Goal: Task Accomplishment & Management: Manage account settings

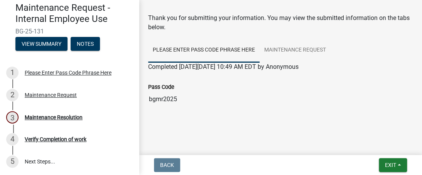
scroll to position [72, 0]
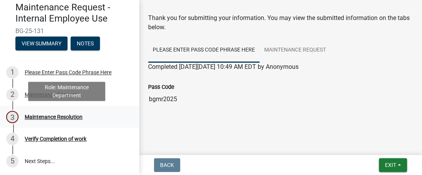
click at [60, 120] on div "3 Maintenance Resolution" at bounding box center [66, 117] width 120 height 12
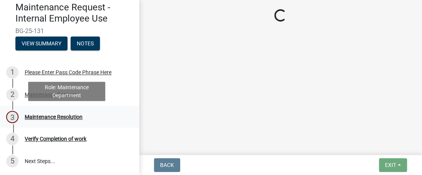
scroll to position [0, 0]
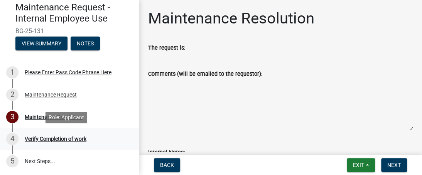
click at [59, 142] on div "Verify Completion of work" at bounding box center [56, 138] width 62 height 5
click at [62, 138] on div "Verify Completion of work" at bounding box center [56, 138] width 62 height 5
click at [46, 162] on link "5 Next Steps..." at bounding box center [69, 161] width 139 height 22
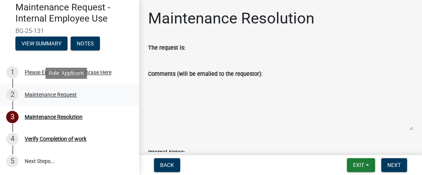
click at [62, 93] on div "Maintenance Request" at bounding box center [51, 94] width 52 height 5
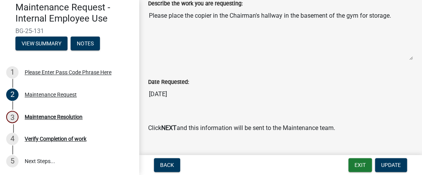
scroll to position [361, 0]
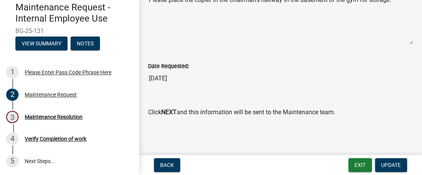
click at [177, 26] on textarea "Please place the copier in the Chairman's hallway in the basement of the gym fo…" at bounding box center [280, 18] width 264 height 52
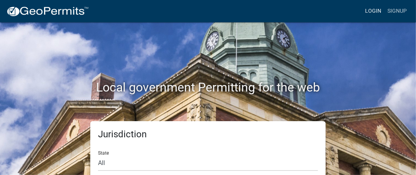
click at [369, 11] on link "Login" at bounding box center [373, 11] width 22 height 15
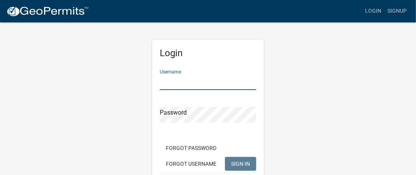
click at [211, 81] on input "Username" at bounding box center [208, 82] width 96 height 16
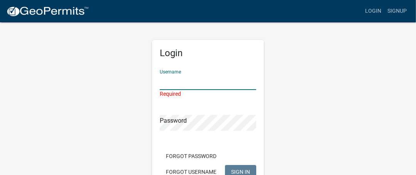
type input "[PERSON_NAME]"
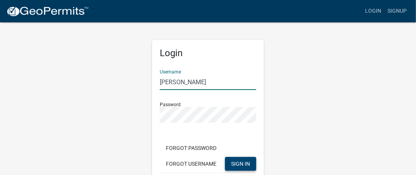
click at [237, 162] on span "SIGN IN" at bounding box center [240, 164] width 19 height 6
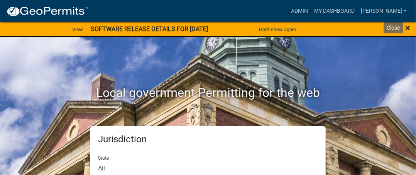
click at [406, 27] on span "×" at bounding box center [407, 27] width 5 height 11
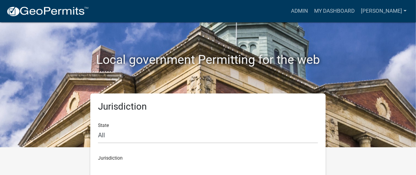
scroll to position [43, 0]
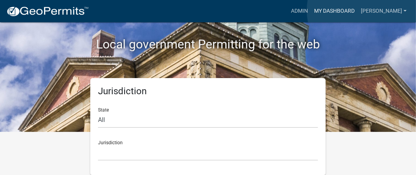
click at [357, 10] on link "My Dashboard" at bounding box center [334, 11] width 47 height 15
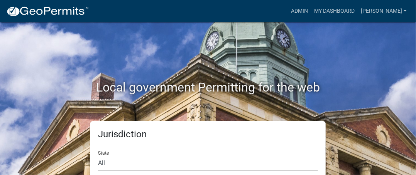
scroll to position [20, 0]
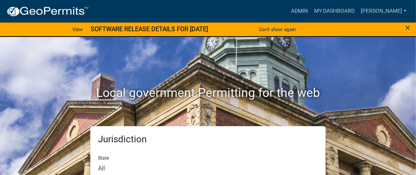
click at [404, 25] on div "×" at bounding box center [398, 30] width 35 height 16
click at [410, 29] on span "×" at bounding box center [407, 27] width 5 height 11
